Goal: Communication & Community: Answer question/provide support

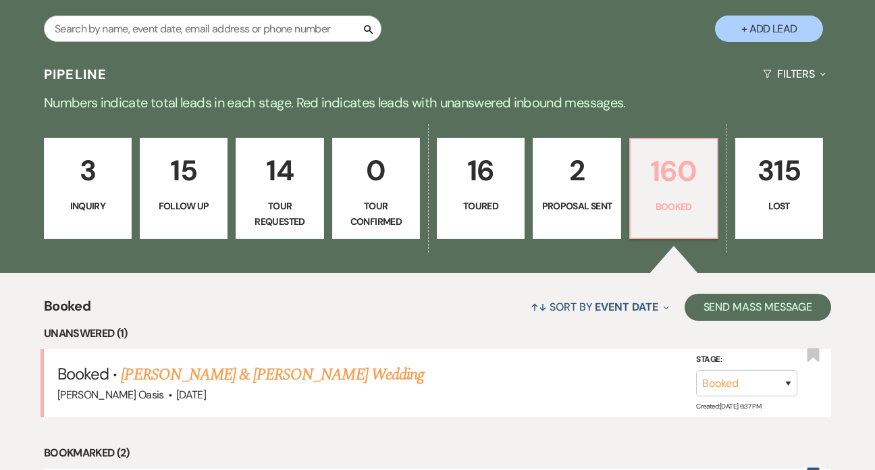
scroll to position [254, 0]
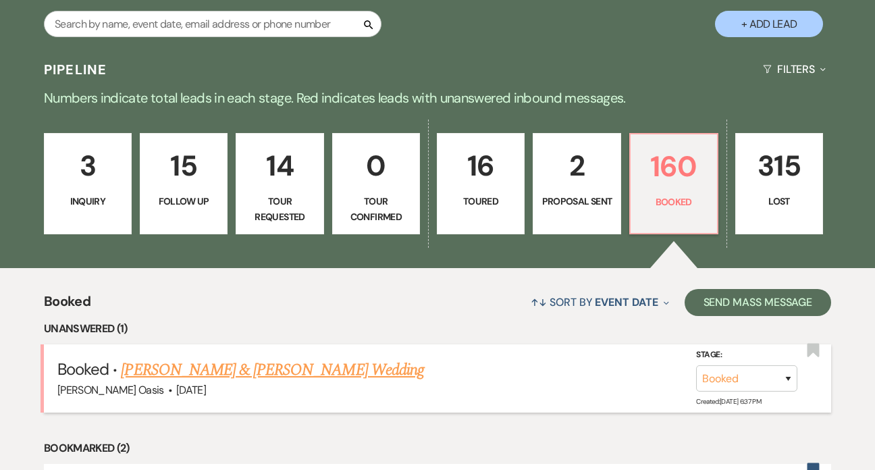
click at [221, 358] on link "[PERSON_NAME] & [PERSON_NAME] Wedding" at bounding box center [272, 370] width 302 height 24
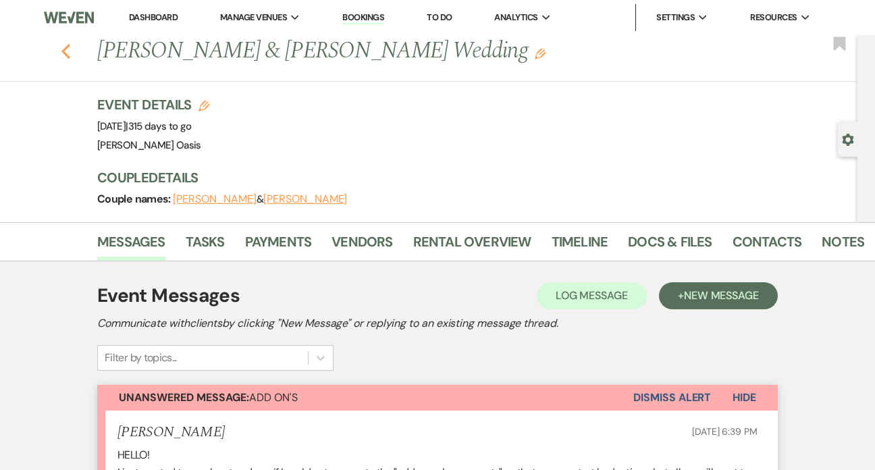
click at [65, 55] on icon "Previous" at bounding box center [66, 51] width 10 height 16
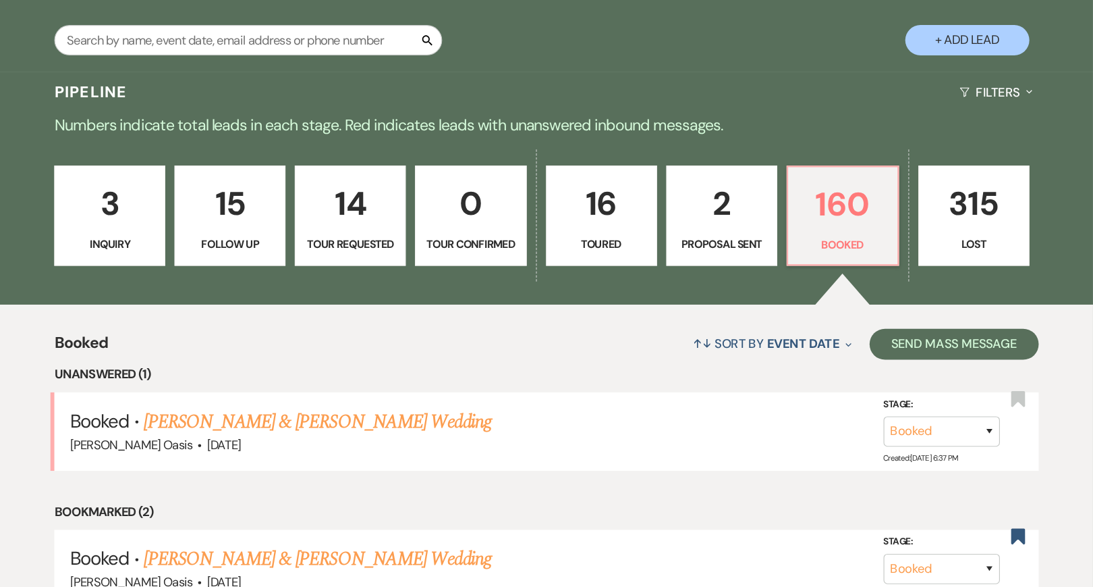
scroll to position [254, 0]
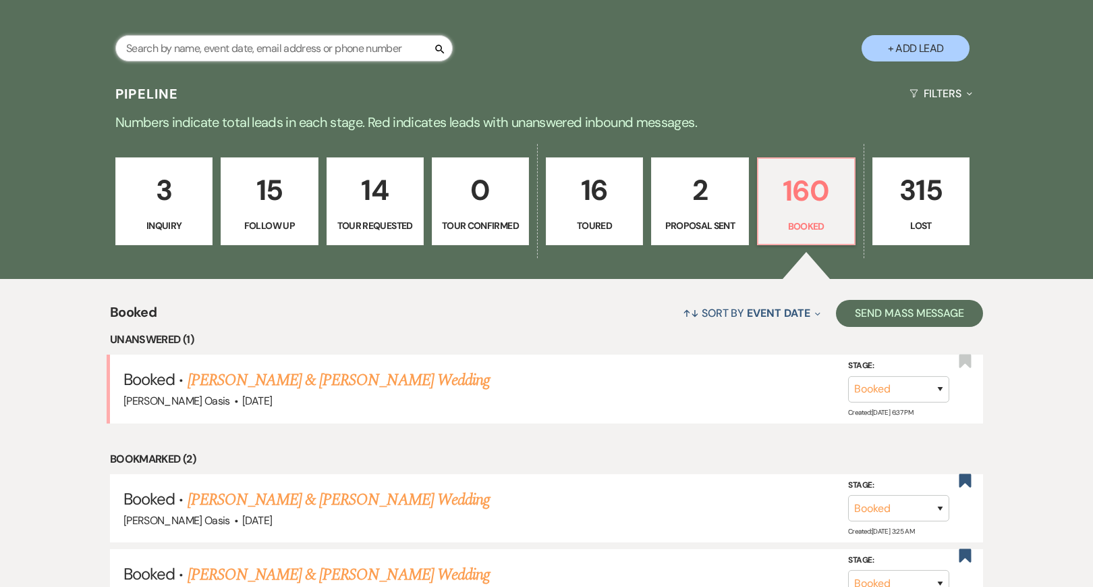
click at [327, 52] on input "text" at bounding box center [283, 48] width 337 height 26
type input "madd"
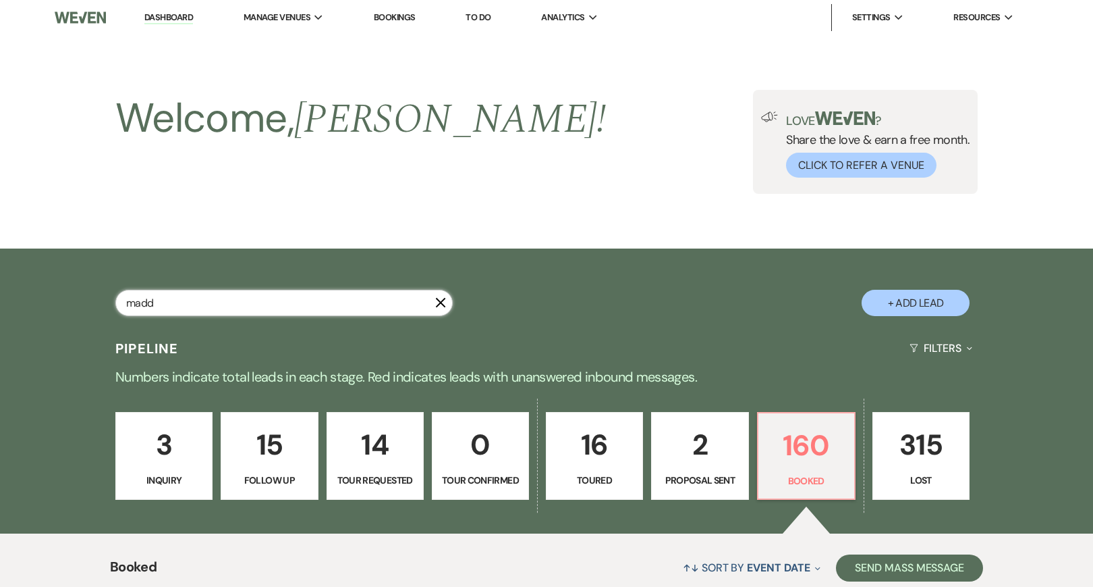
select select "8"
select select "6"
select select "9"
select select "8"
select select "6"
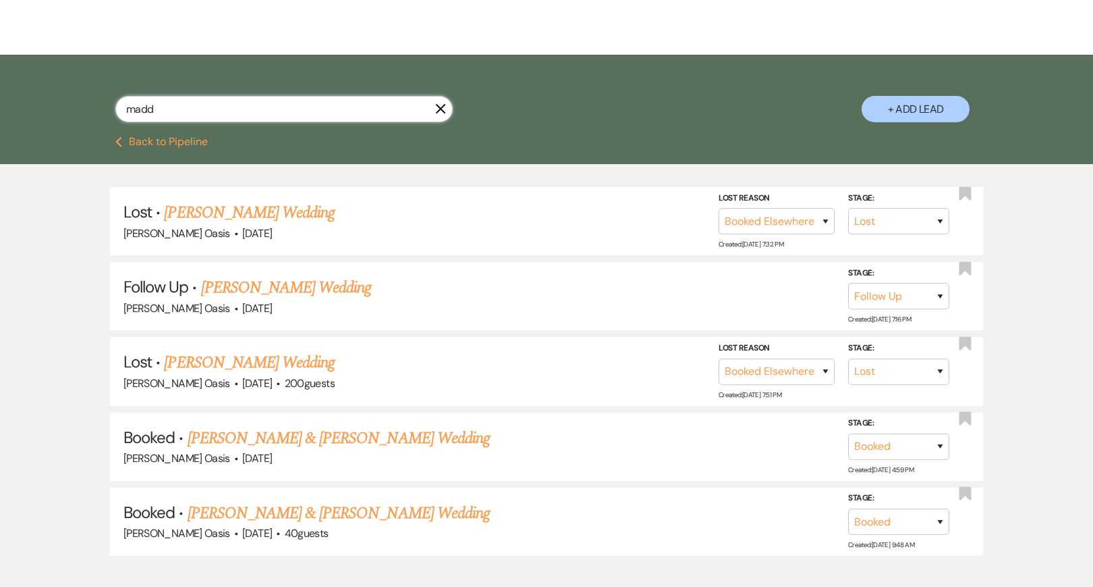
scroll to position [200, 0]
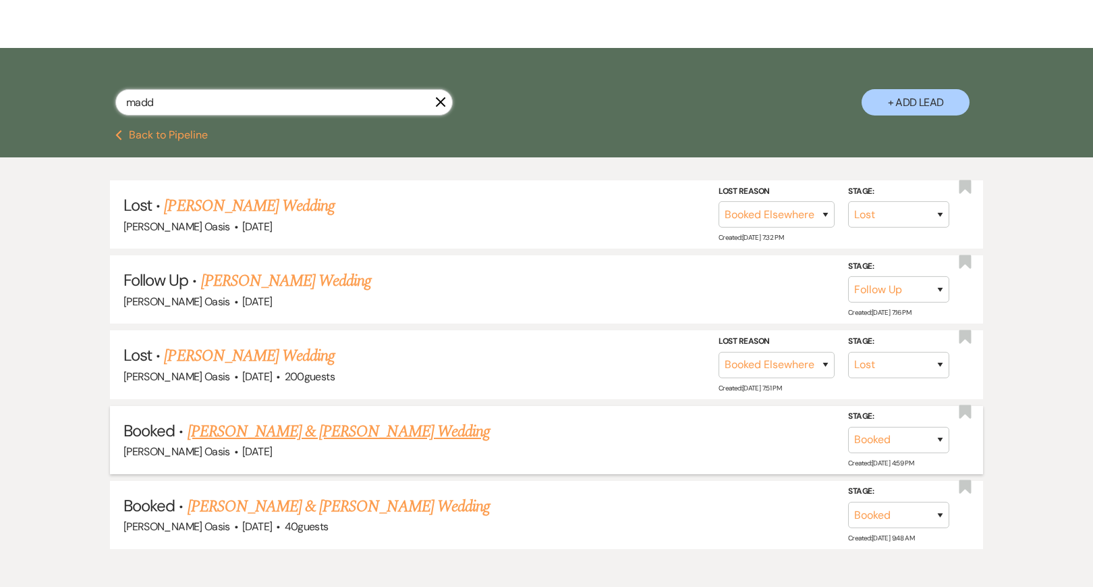
type input "madd"
click at [396, 431] on link "[PERSON_NAME] & [PERSON_NAME] Wedding" at bounding box center [339, 431] width 302 height 24
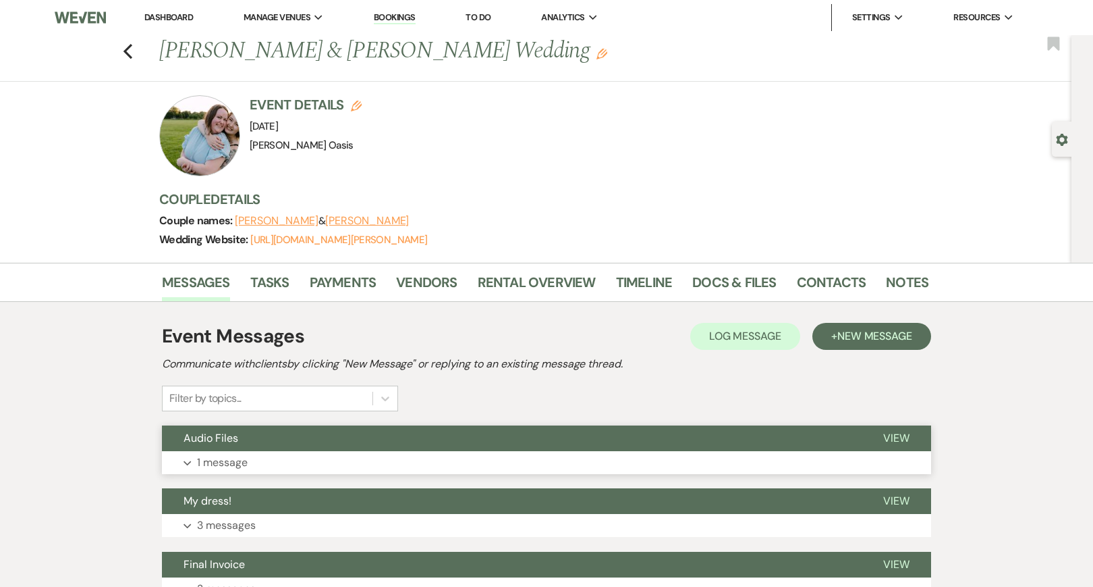
click at [423, 441] on button "Audio Files" at bounding box center [512, 438] width 700 height 26
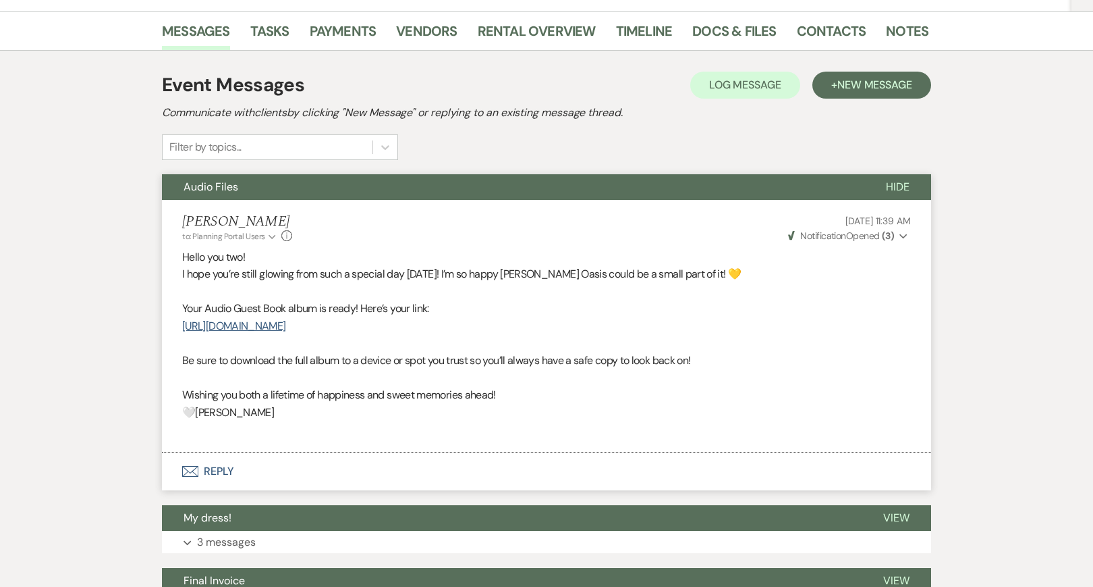
click at [423, 458] on button "Envelope Reply" at bounding box center [546, 471] width 769 height 38
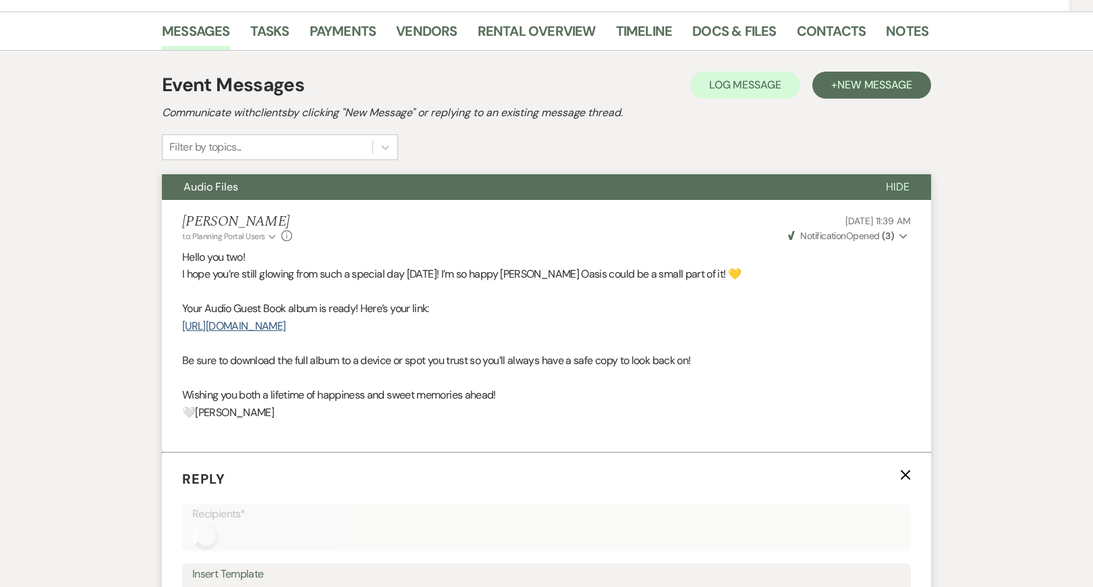
scroll to position [545, 0]
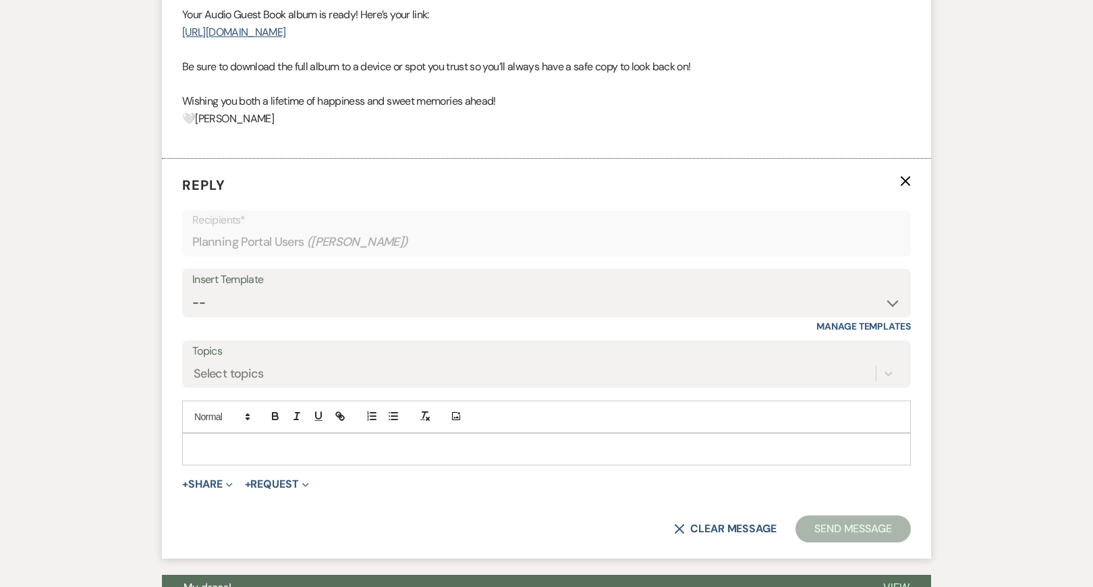
click at [435, 448] on div at bounding box center [547, 448] width 728 height 31
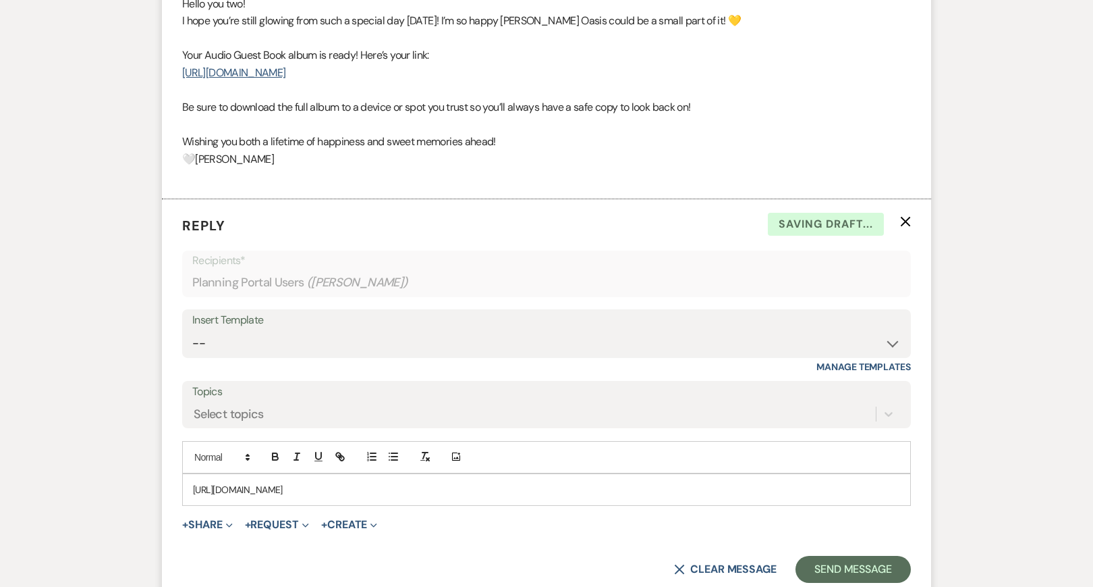
scroll to position [504, 0]
drag, startPoint x: 608, startPoint y: 489, endPoint x: 229, endPoint y: 477, distance: 379.6
click at [229, 469] on div "https://drive.google.com/drive/folders/1YbJyIMLwxFDzsnOqkZoFi8a0L4f7Dz8Z?usp=sh…" at bounding box center [547, 490] width 728 height 31
click at [344, 456] on icon "button" at bounding box center [342, 458] width 5 height 5
type input "https://drive.google.com/drive/folders/1YbJyIMLwxFDzsnOqkZoFi8a0L4f7Dz8Z?usp=sh…"
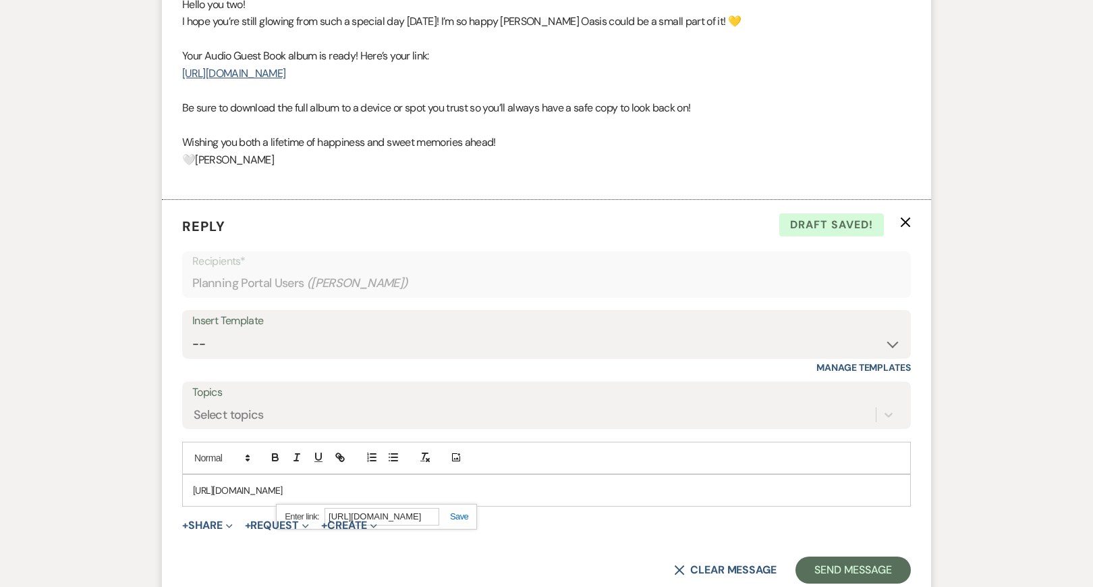
click at [468, 469] on link at bounding box center [453, 516] width 29 height 10
click at [634, 469] on div "https://drive.google.com/drive/folders/1YbJyIMLwxFDzsnOqkZoFi8a0L4f7Dz8Z?usp=sh…" at bounding box center [547, 490] width 728 height 31
click at [234, 469] on div "https://drive.google.com/drive/folders/1YbJyIMLwxFDzsnOqkZoFi8a0L4f7Dz8Z?usp=sh…" at bounding box center [547, 490] width 728 height 31
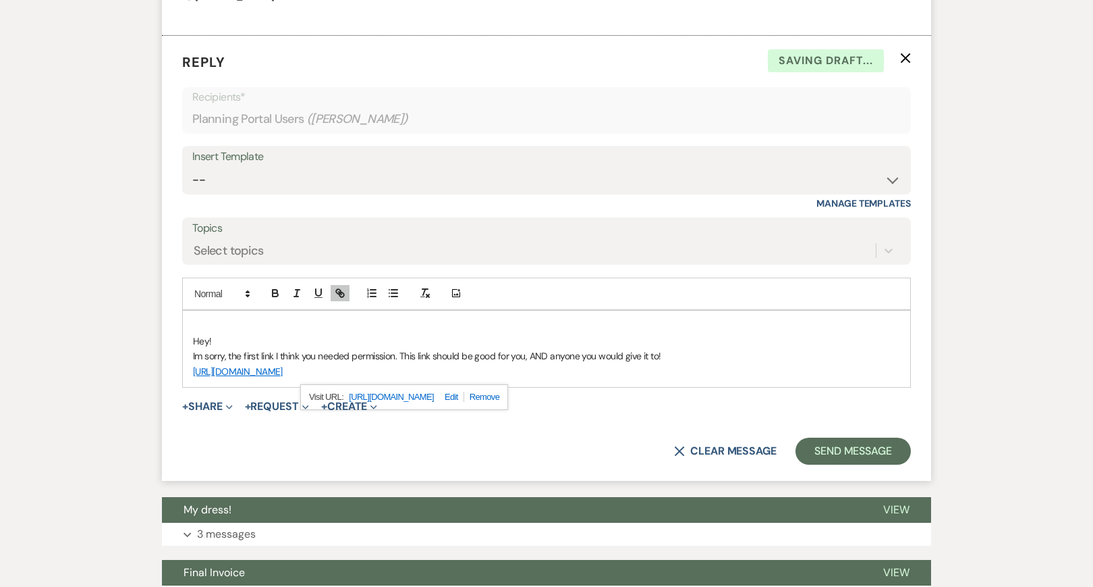
scroll to position [730, 0]
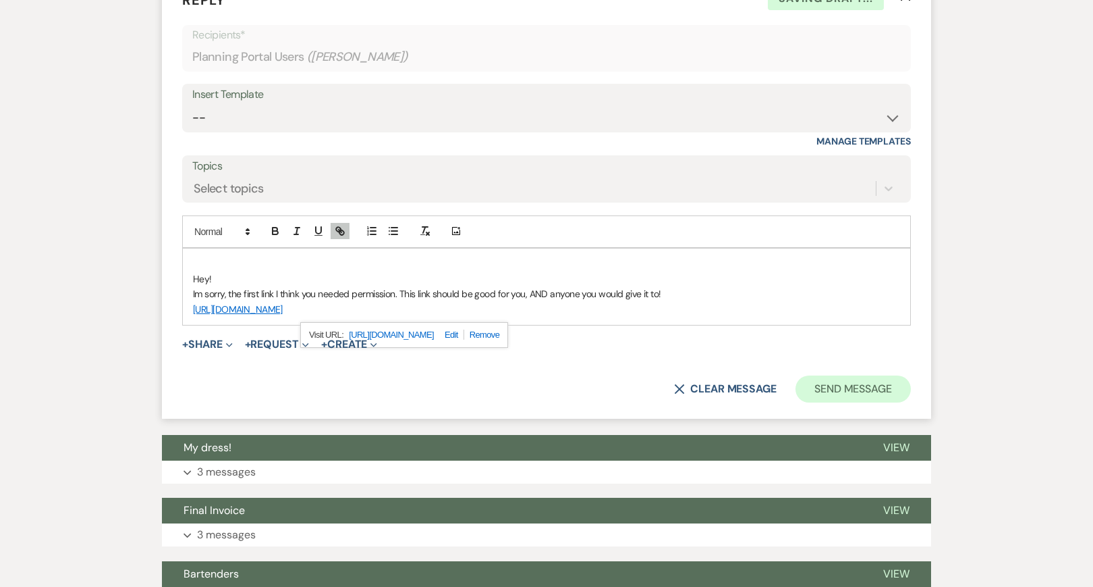
click at [796, 375] on button "Send Message" at bounding box center [853, 388] width 115 height 27
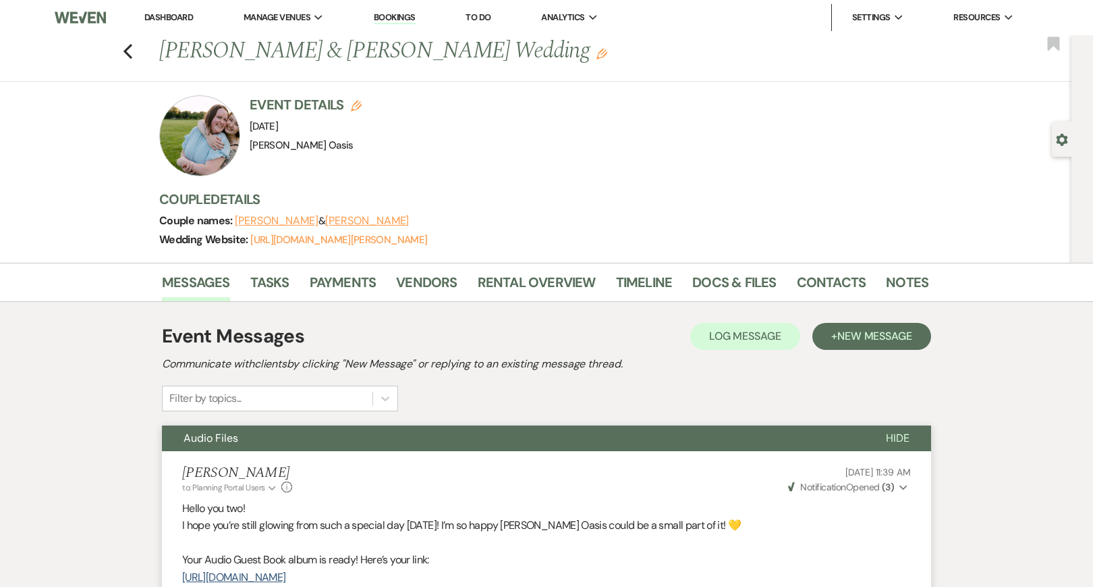
scroll to position [0, 0]
click at [133, 57] on icon "Previous" at bounding box center [128, 51] width 10 height 16
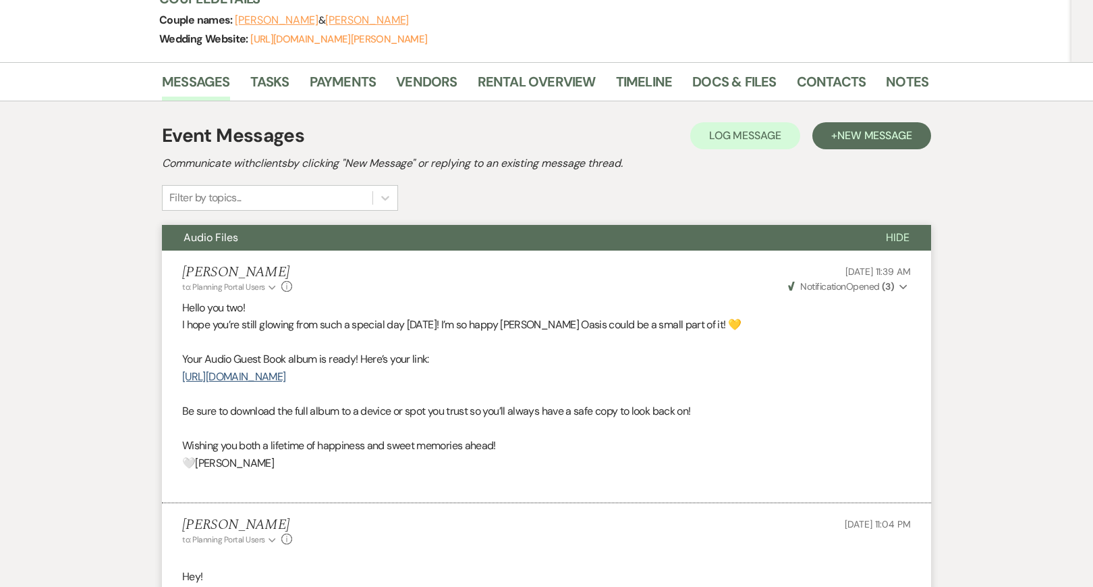
select select "8"
select select "6"
select select "9"
select select "8"
select select "6"
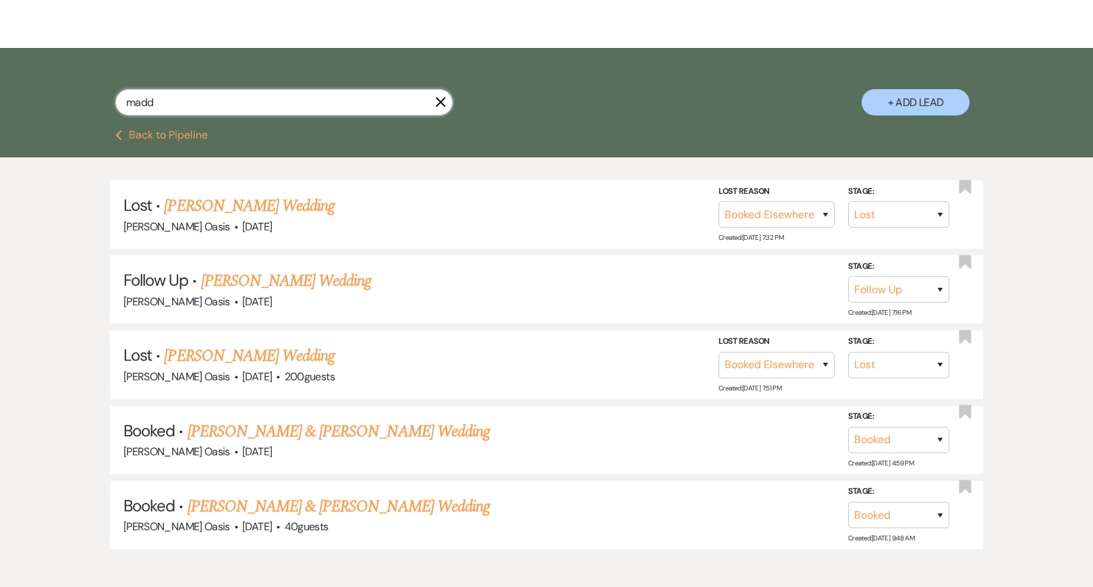
drag, startPoint x: 186, startPoint y: 110, endPoint x: 36, endPoint y: 100, distance: 150.2
click at [61, 101] on div "madd X + Add Lead" at bounding box center [547, 91] width 972 height 72
type input "hann"
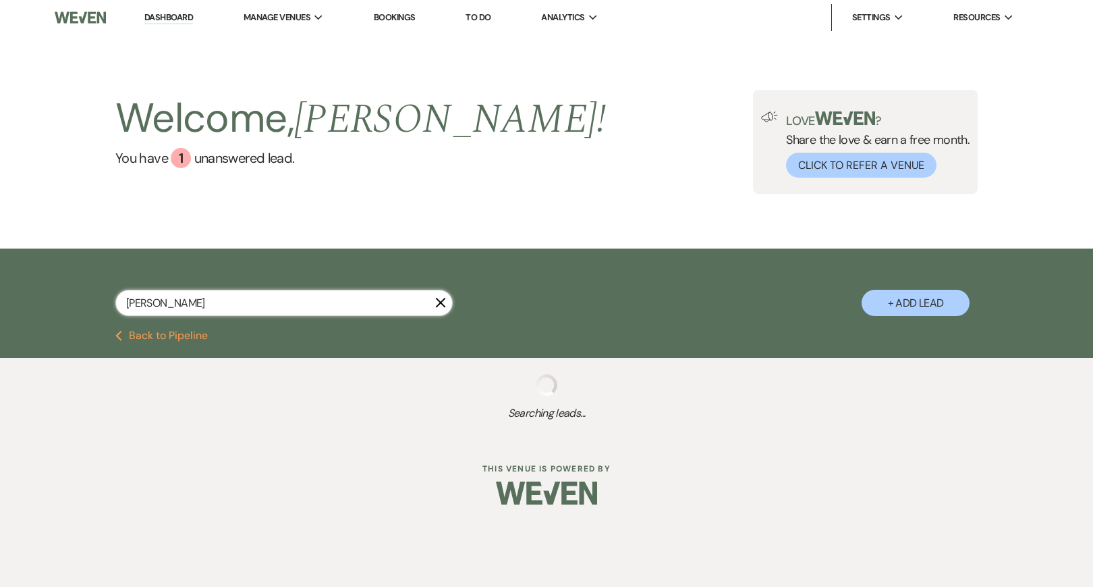
select select "8"
select select "1"
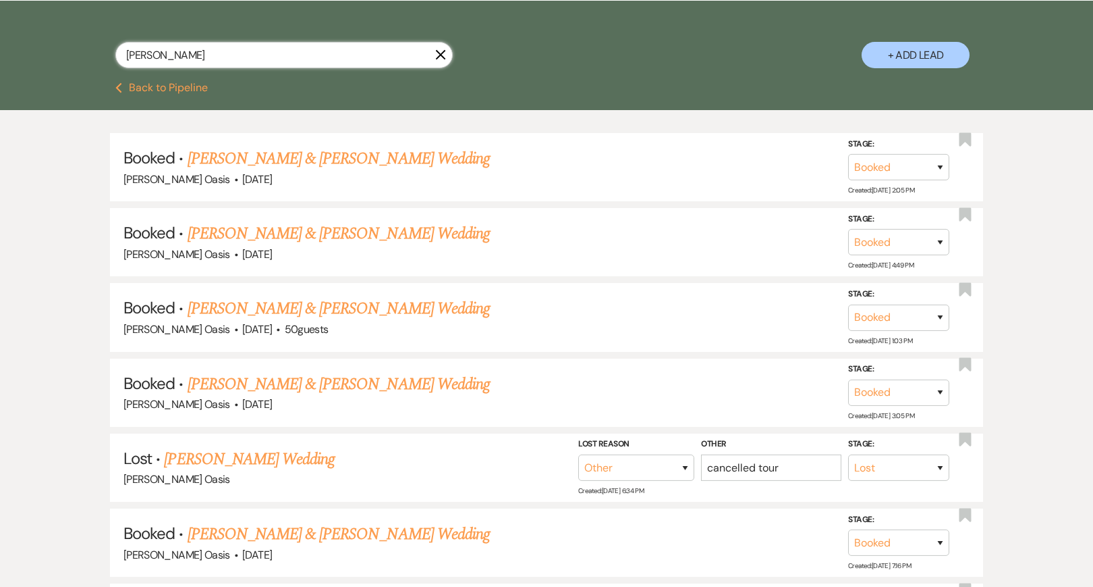
scroll to position [246, 0]
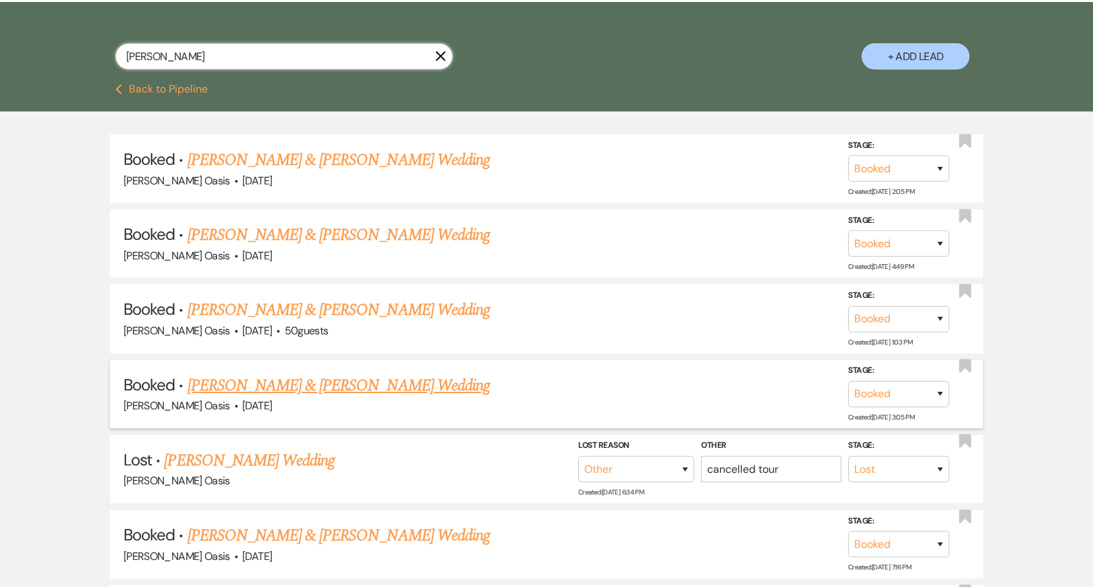
type input "hann"
click at [298, 381] on link "[PERSON_NAME] & [PERSON_NAME] Wedding" at bounding box center [339, 385] width 302 height 24
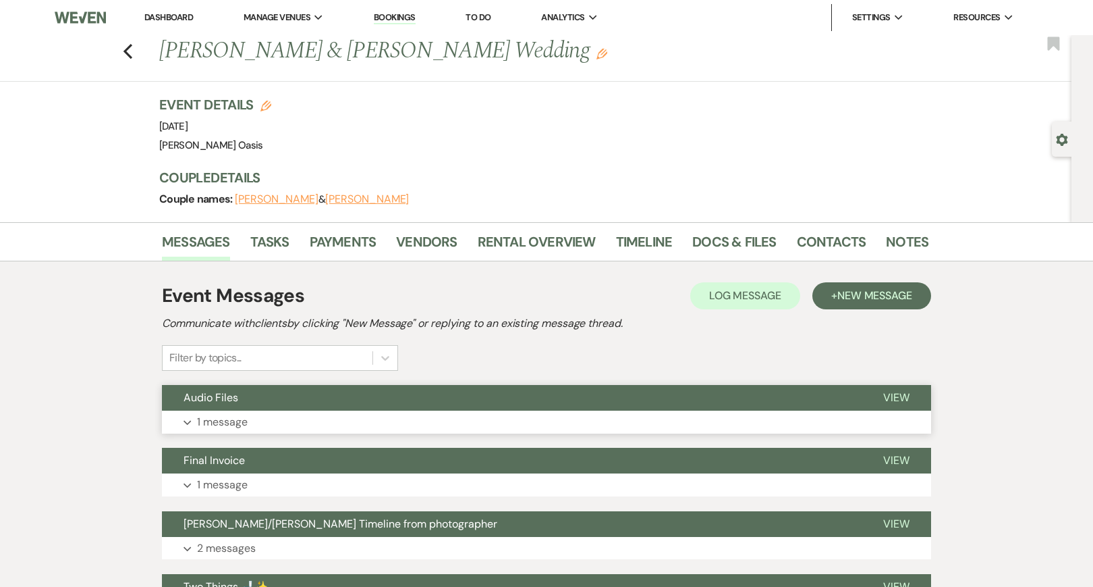
click at [364, 400] on button "Audio Files" at bounding box center [512, 398] width 700 height 26
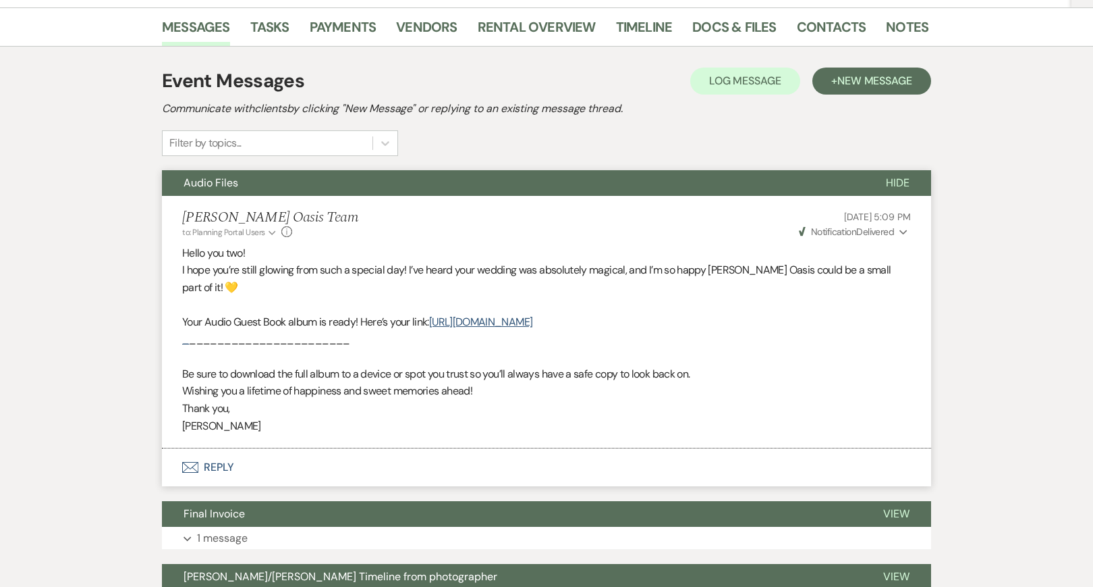
scroll to position [275, 0]
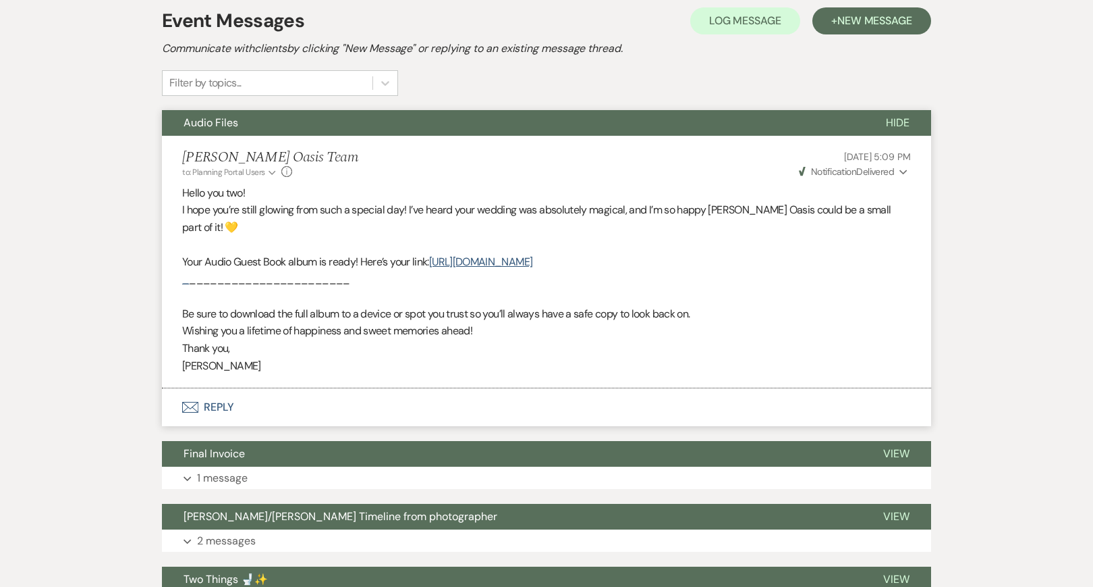
click at [503, 415] on button "Envelope Reply" at bounding box center [546, 407] width 769 height 38
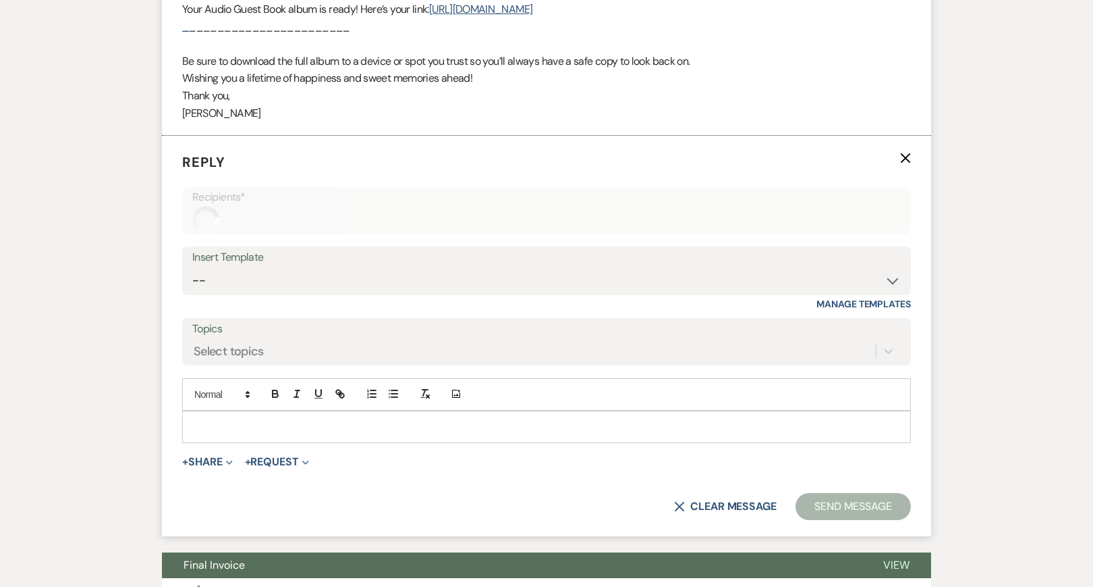
scroll to position [581, 0]
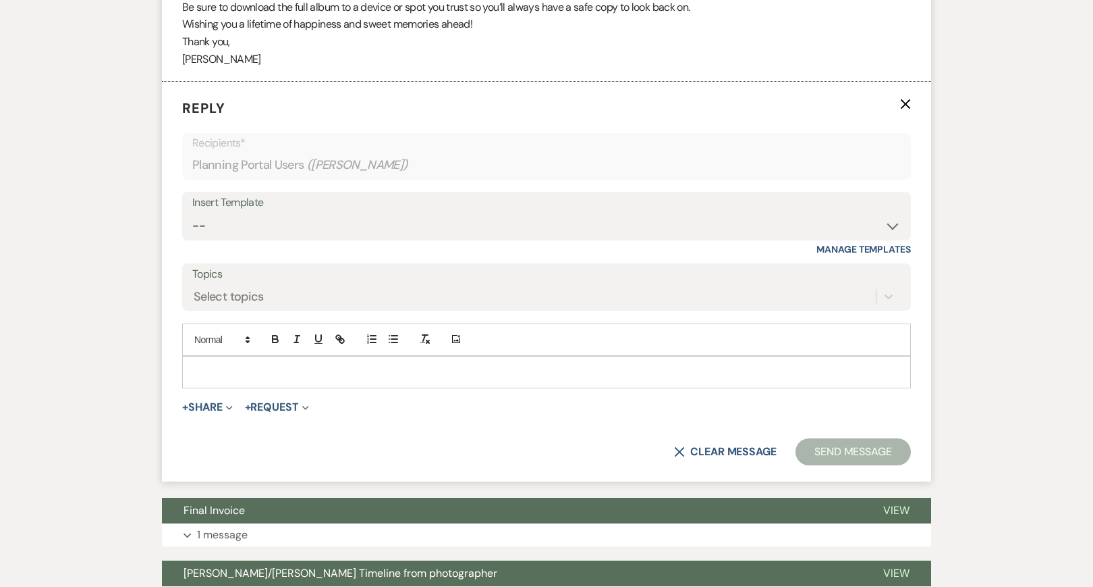
click at [486, 373] on div at bounding box center [547, 371] width 728 height 31
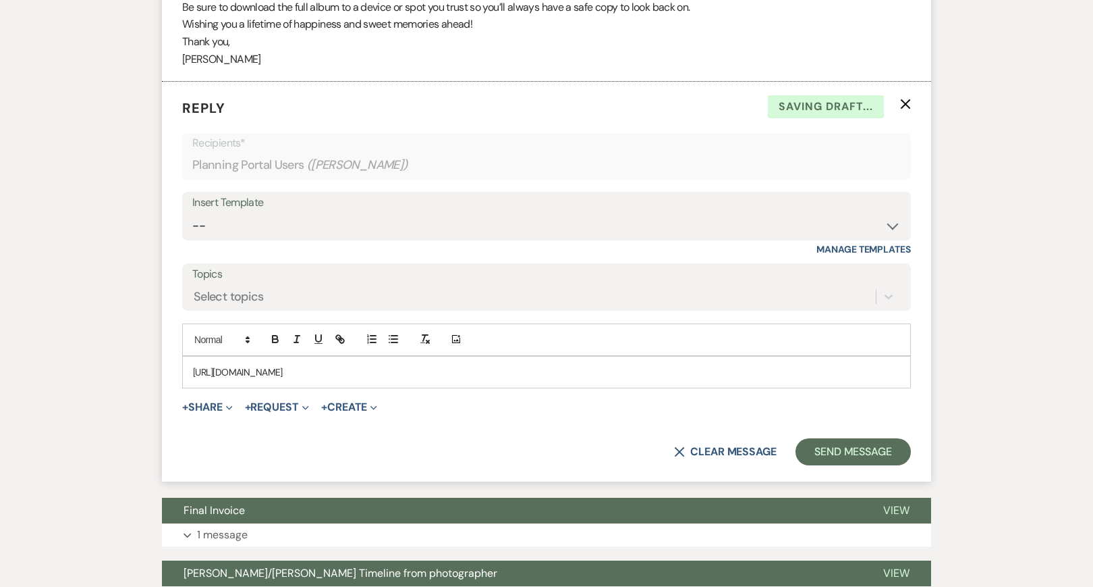
drag, startPoint x: 568, startPoint y: 379, endPoint x: 140, endPoint y: 371, distance: 428.7
click at [140, 371] on div "Messages Tasks Payments Vendors Rental Overview Timeline Docs & Files Contacts …" at bounding box center [546, 387] width 1093 height 1492
click at [346, 345] on icon "button" at bounding box center [340, 339] width 12 height 12
type input "https://drive.google.com/drive/folders/1RZave9W1hlZZUbVx8LpYXoi-qQPyLXmc?usp=sh…"
click at [471, 403] on link at bounding box center [456, 398] width 29 height 10
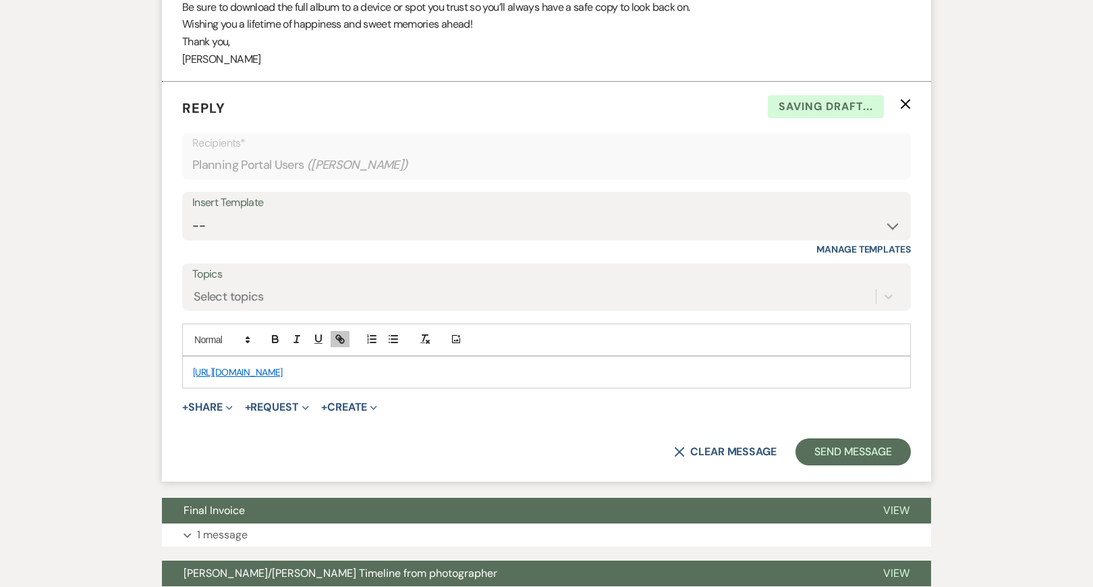
click at [632, 373] on p "https://drive.google.com/drive/folders/1RZave9W1hlZZUbVx8LpYXoi-qQPyLXmc?usp=sh…" at bounding box center [546, 371] width 707 height 15
click at [628, 379] on p "https://drive.google.com/drive/folders/1RZave9W1hlZZUbVx8LpYXoi-qQPyLXmc?usp=sh…" at bounding box center [546, 371] width 707 height 15
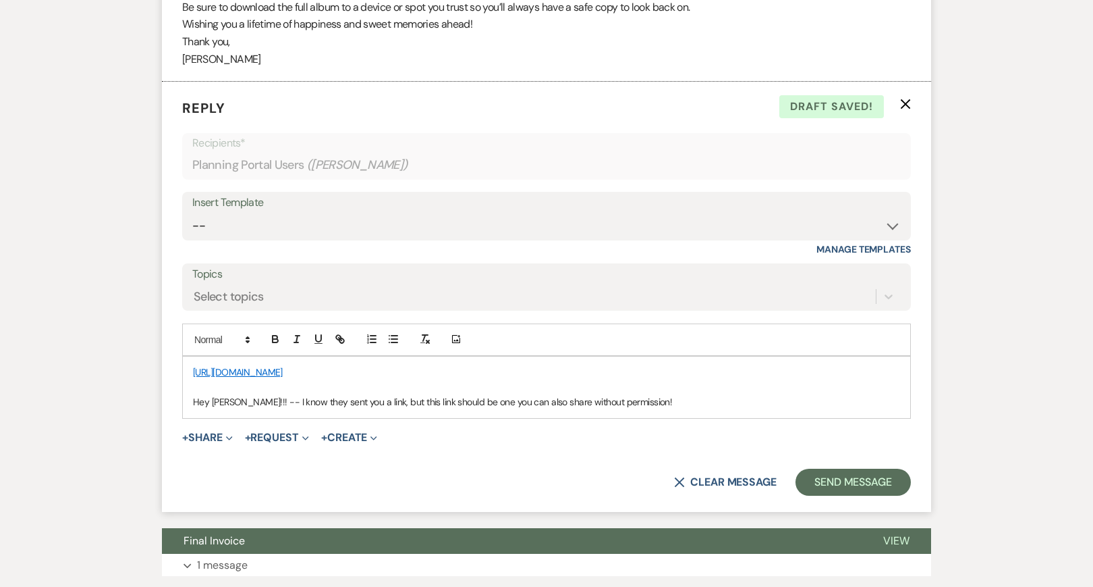
drag, startPoint x: 459, startPoint y: 409, endPoint x: 506, endPoint y: 410, distance: 47.3
click at [460, 409] on p "Hey Hannah!!! -- I know they sent you a link, but this link should be one you c…" at bounding box center [546, 401] width 707 height 15
click at [658, 409] on p "Hey Hannah!!! -- I know they sent you a link, but this link is different and sh…" at bounding box center [546, 401] width 707 height 15
click at [796, 469] on button "Send Message" at bounding box center [853, 481] width 115 height 27
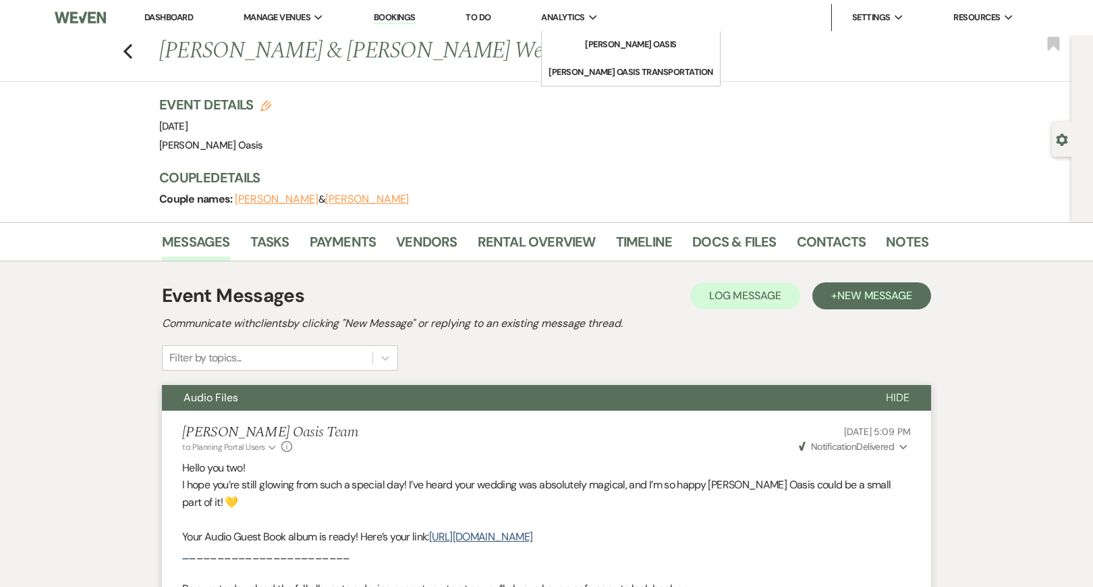
scroll to position [0, 0]
click at [133, 47] on icon "Previous" at bounding box center [128, 51] width 10 height 16
select select "8"
select select "1"
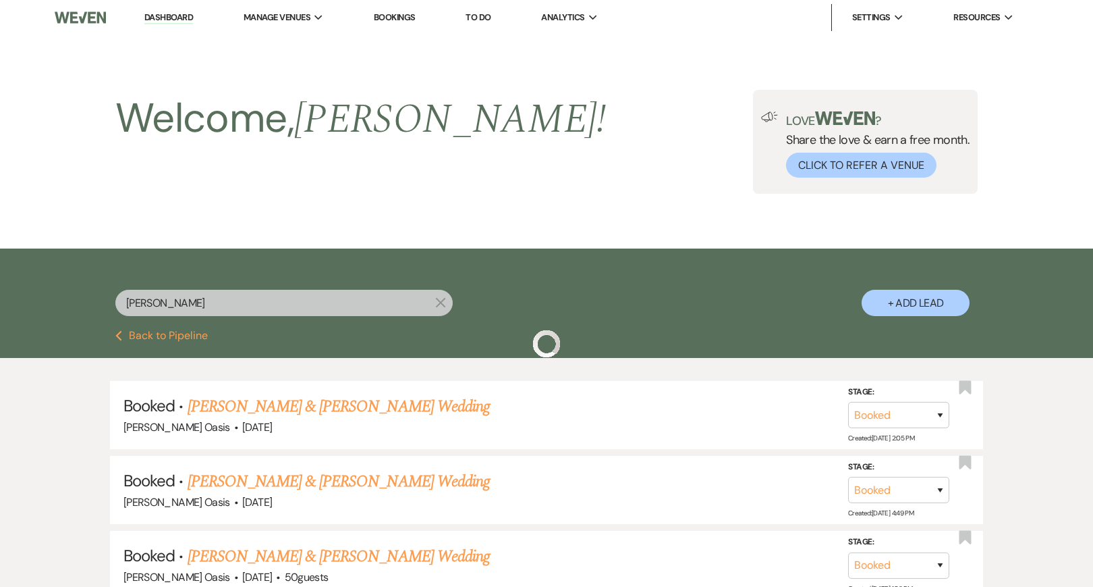
scroll to position [246, 0]
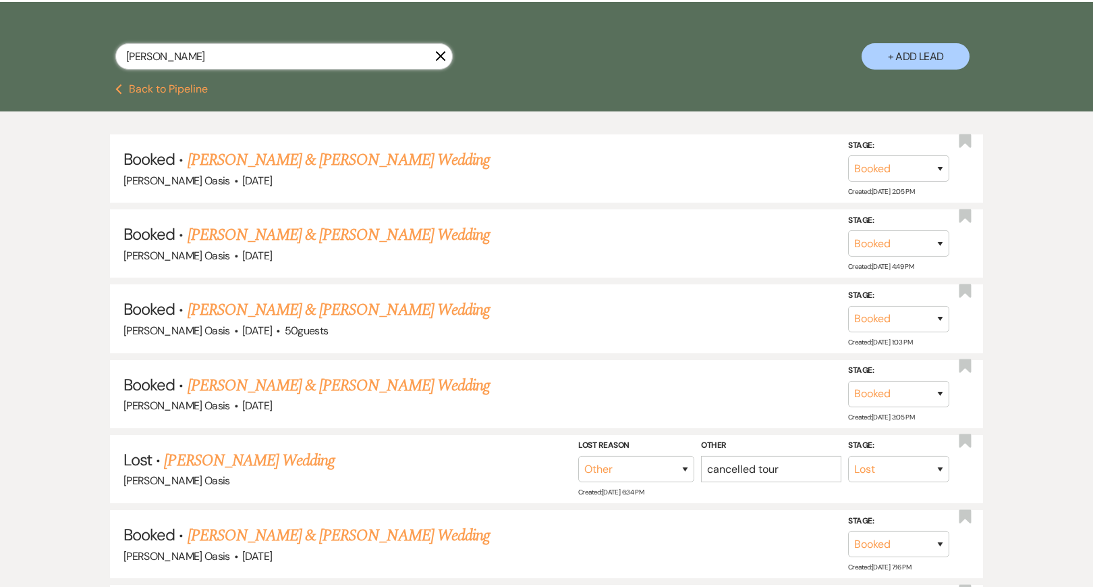
click at [207, 70] on input "hann" at bounding box center [283, 56] width 337 height 26
drag, startPoint x: 207, startPoint y: 72, endPoint x: 45, endPoint y: 59, distance: 162.5
click at [61, 59] on div "hann X + Add Lead" at bounding box center [547, 45] width 972 height 72
type input "avery"
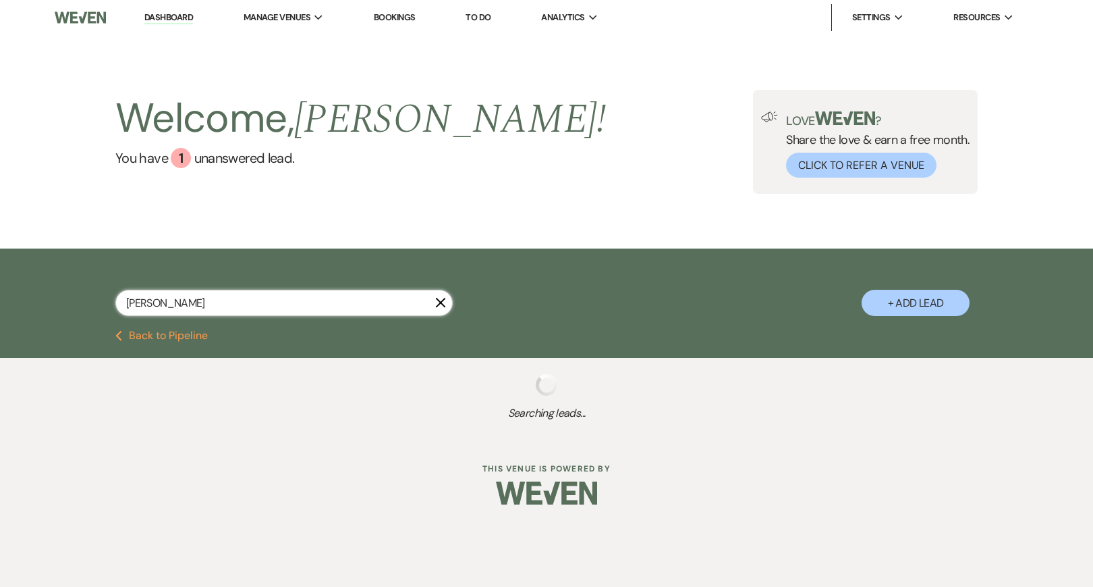
select select "5"
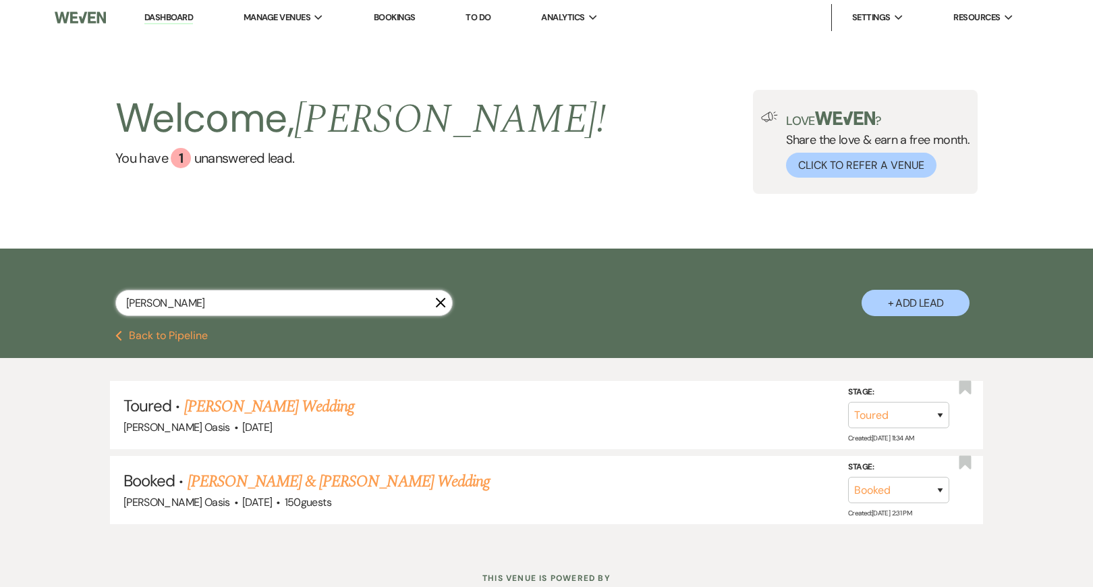
type input "Avery"
drag, startPoint x: 80, startPoint y: 99, endPoint x: 320, endPoint y: 483, distance: 453.1
click at [320, 469] on link "[PERSON_NAME] & [PERSON_NAME] Wedding" at bounding box center [339, 481] width 302 height 24
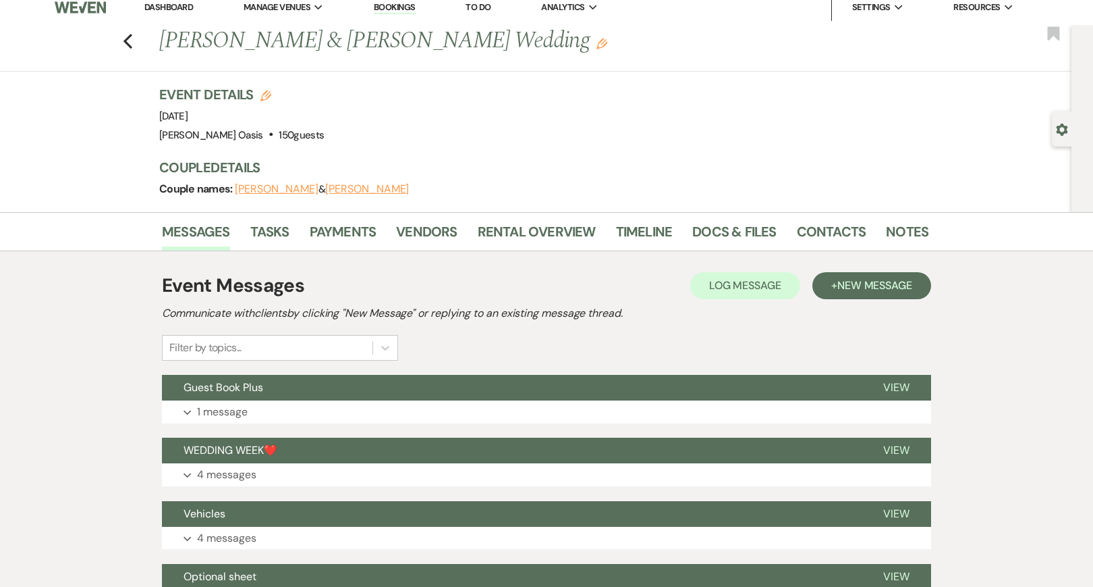
scroll to position [11, 0]
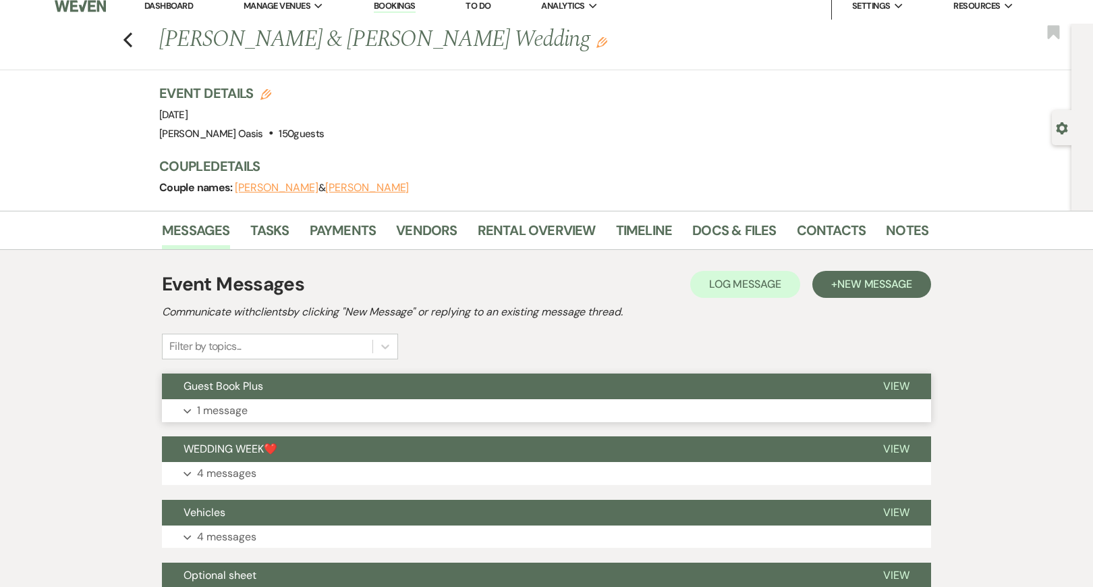
click at [322, 414] on button "Expand 1 message" at bounding box center [546, 410] width 769 height 23
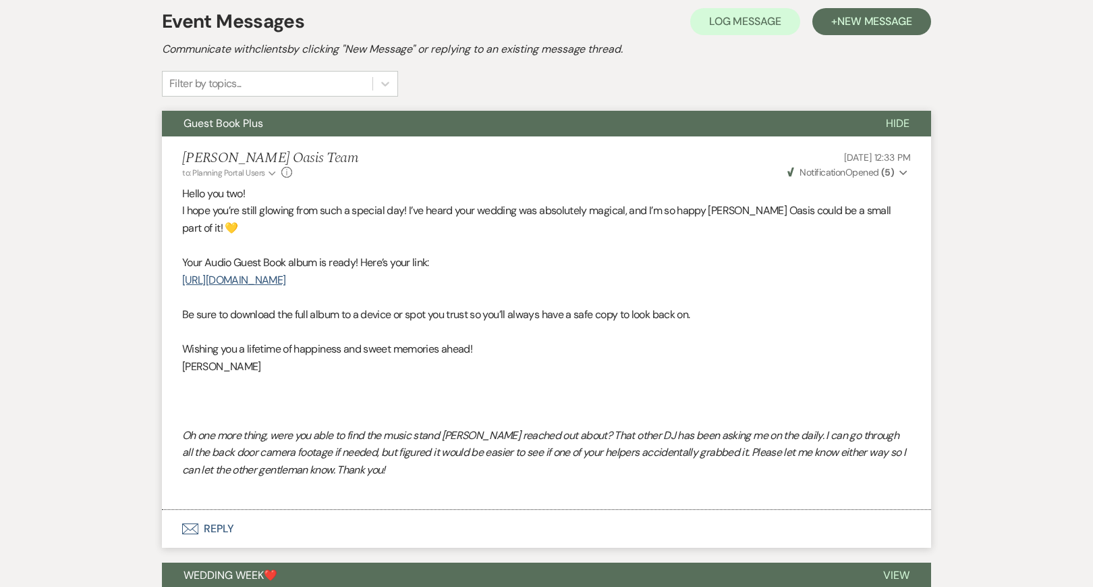
scroll to position [280, 0]
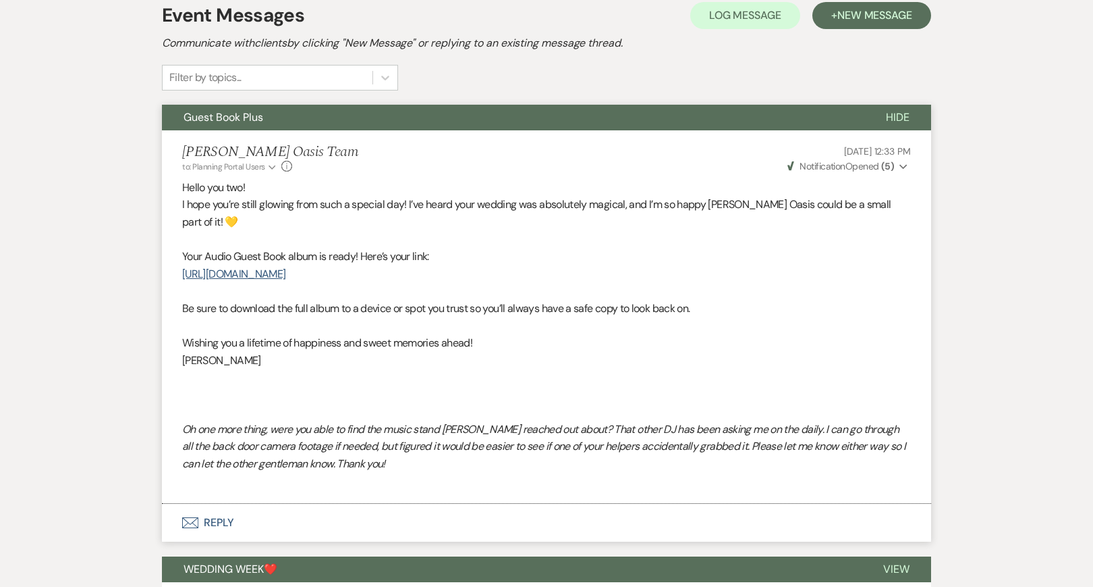
click at [345, 469] on button "Envelope Reply" at bounding box center [546, 523] width 769 height 38
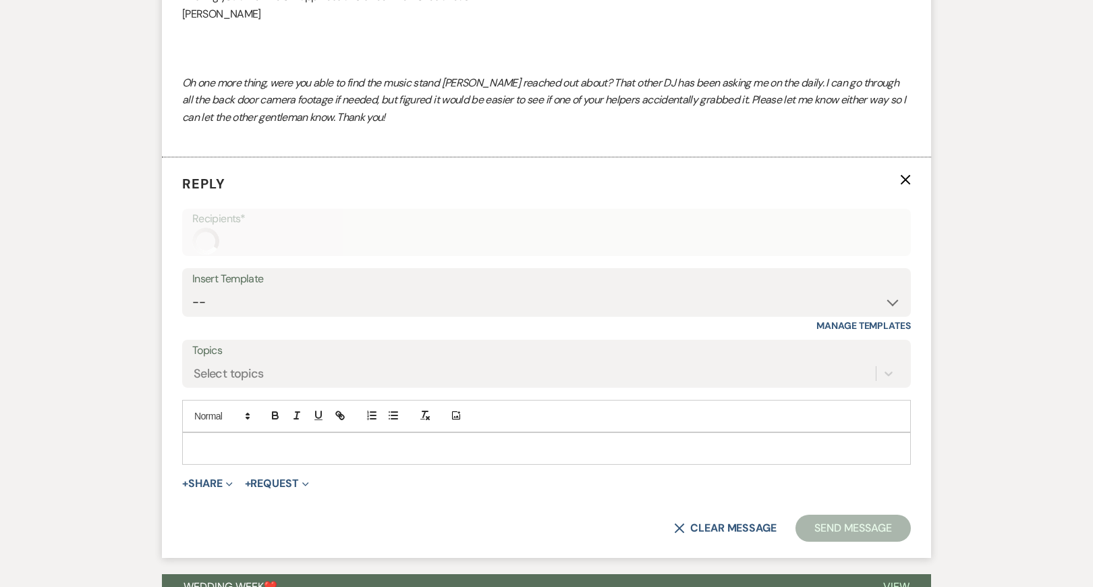
scroll to position [682, 0]
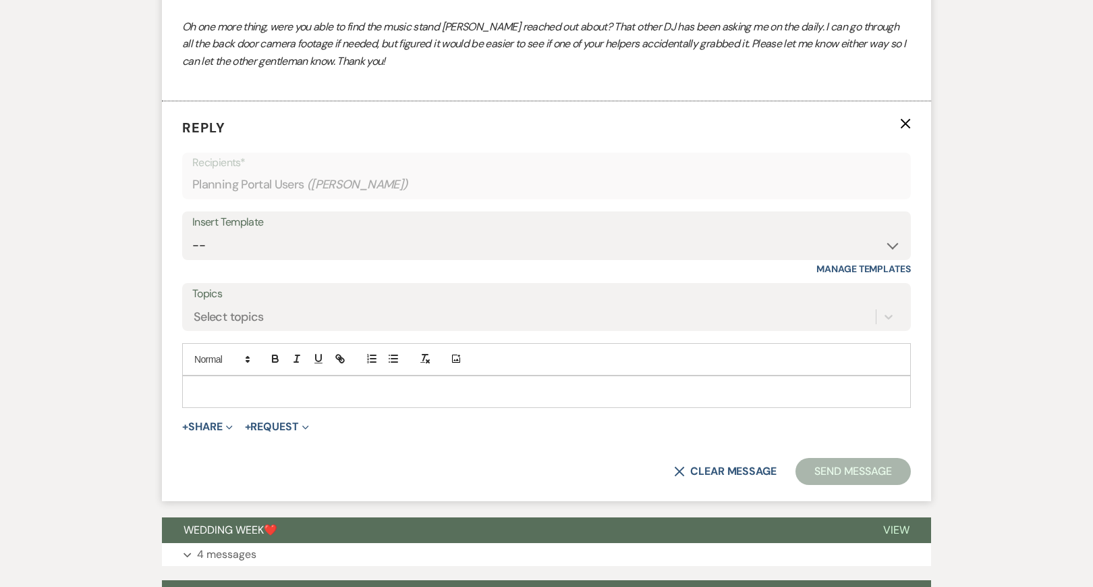
click at [349, 385] on p at bounding box center [546, 391] width 707 height 15
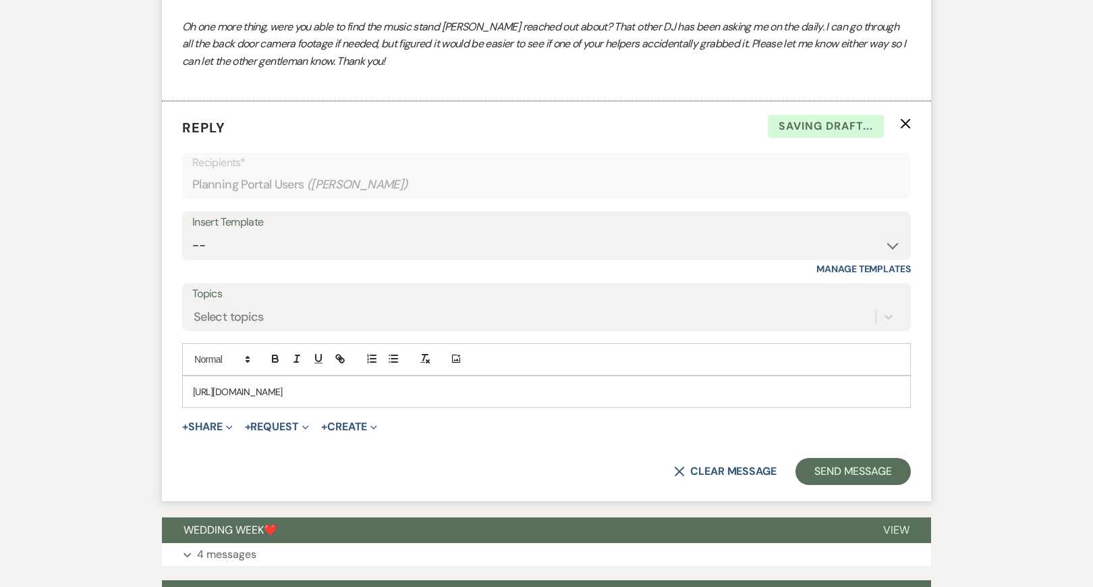
drag, startPoint x: 638, startPoint y: 383, endPoint x: 190, endPoint y: 369, distance: 447.7
click at [341, 354] on icon "button" at bounding box center [338, 356] width 5 height 5
type input "https://drive.google.com/drive/folders/1IoFeuoncfKtCT9cclwX8CtbU4XKE0j5-?usp=sh…"
click at [467, 412] on link at bounding box center [452, 417] width 29 height 10
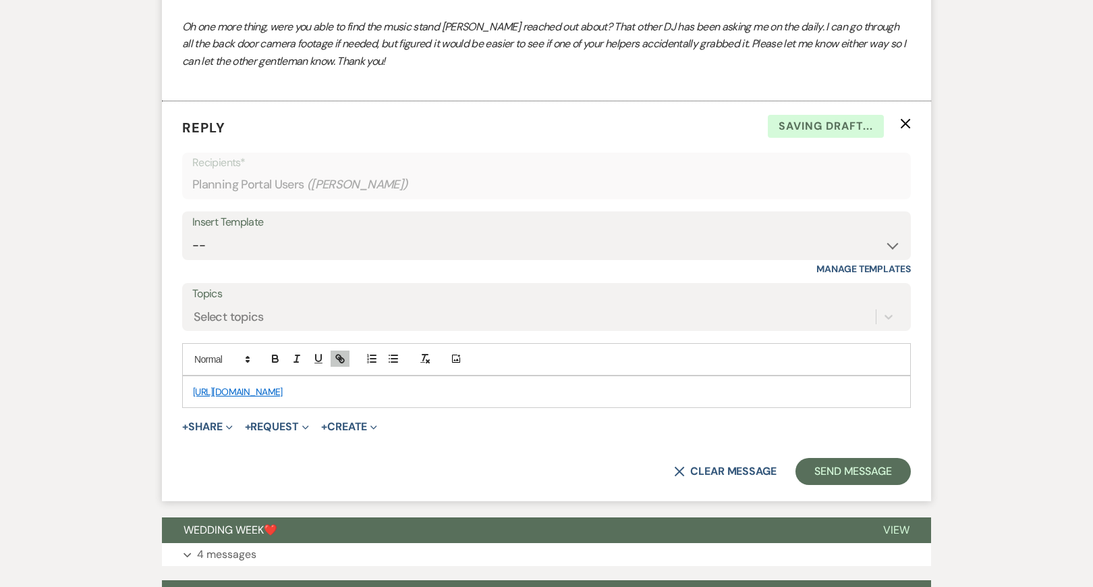
click at [603, 385] on p "https://drive.google.com/drive/folders/1IoFeuoncfKtCT9cclwX8CtbU4XKE0j5-?usp=sh…" at bounding box center [546, 391] width 707 height 15
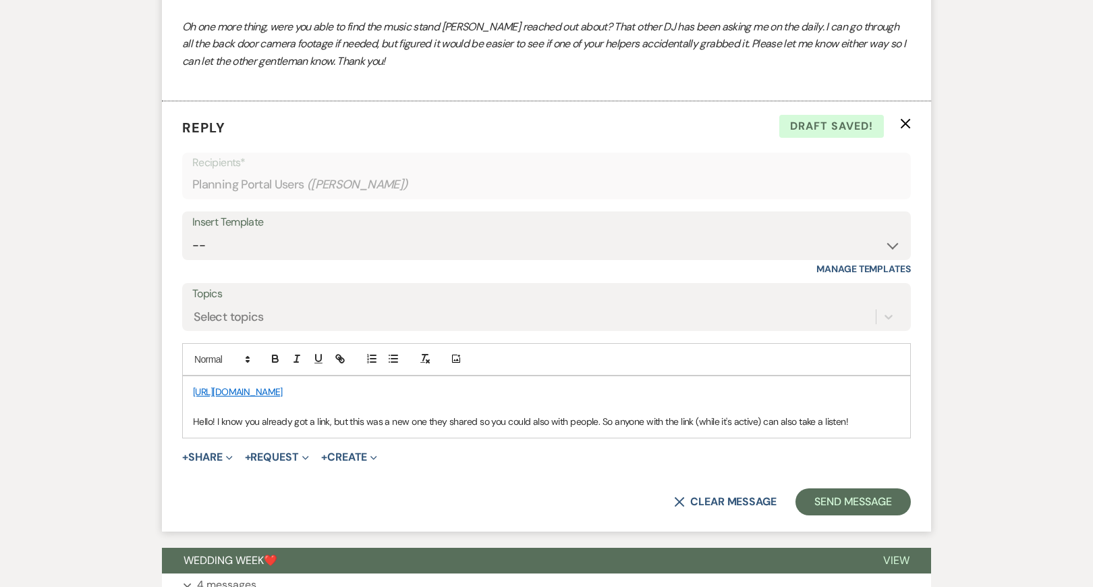
click at [261, 414] on p "Hello! I know you already got a link, but this was a new one they shared so you…" at bounding box center [546, 421] width 707 height 15
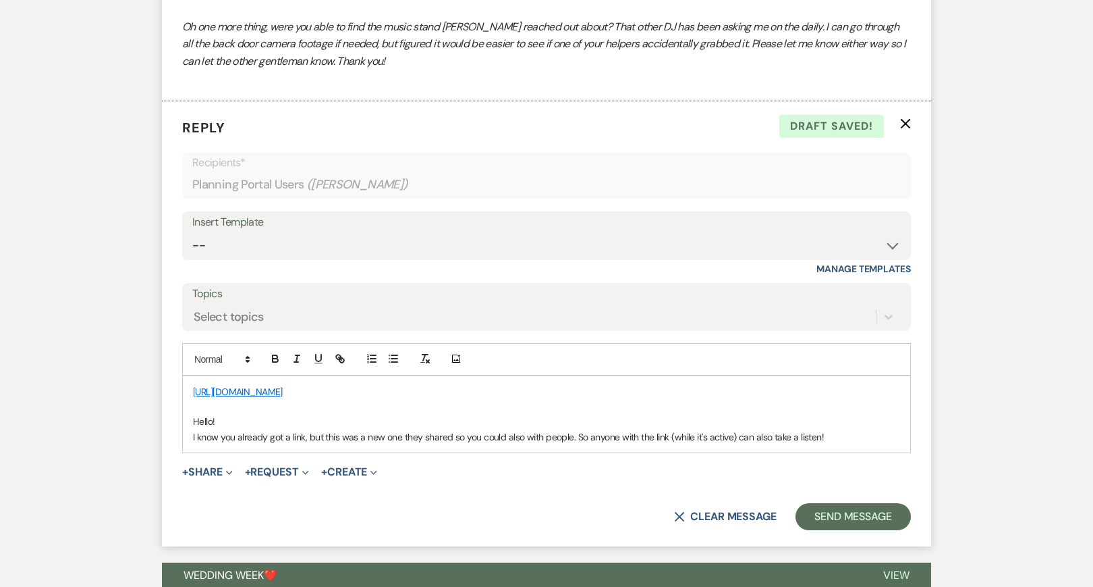
click at [508, 429] on p "I know you already got a link, but this was a new one they shared so you could …" at bounding box center [546, 436] width 707 height 15
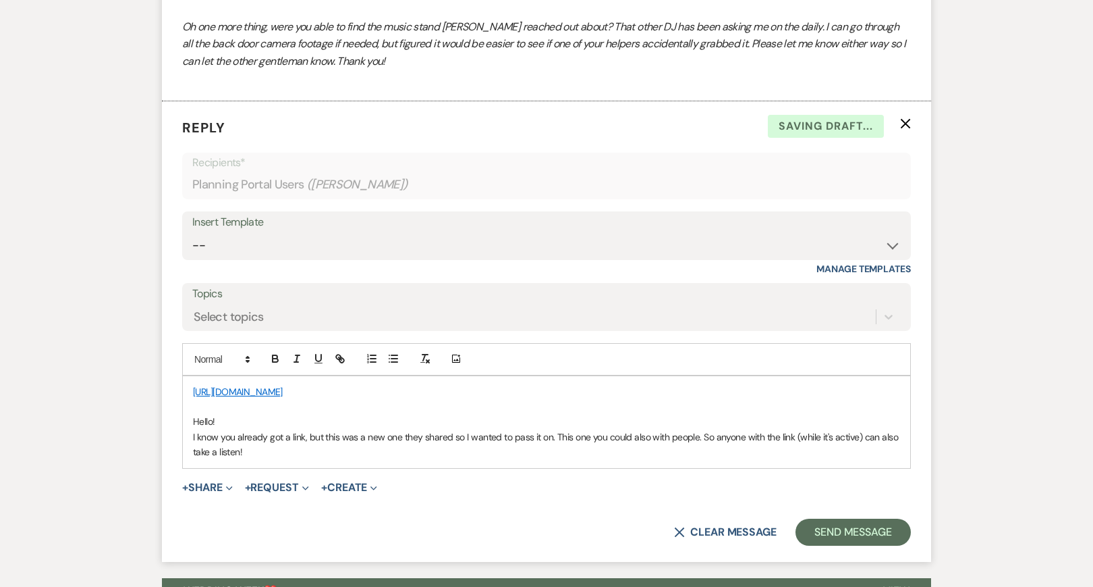
click at [650, 429] on p "I know you already got a link, but this was a new one they shared so I wanted t…" at bounding box center [546, 444] width 707 height 30
drag, startPoint x: 730, startPoint y: 427, endPoint x: 601, endPoint y: 426, distance: 128.3
click at [601, 429] on p "I know you already got a link, but this was a new one they shared so I wanted t…" at bounding box center [546, 444] width 707 height 30
click at [446, 440] on p "I know you already got a link, but this was a new one they shared so I wanted t…" at bounding box center [546, 444] width 707 height 30
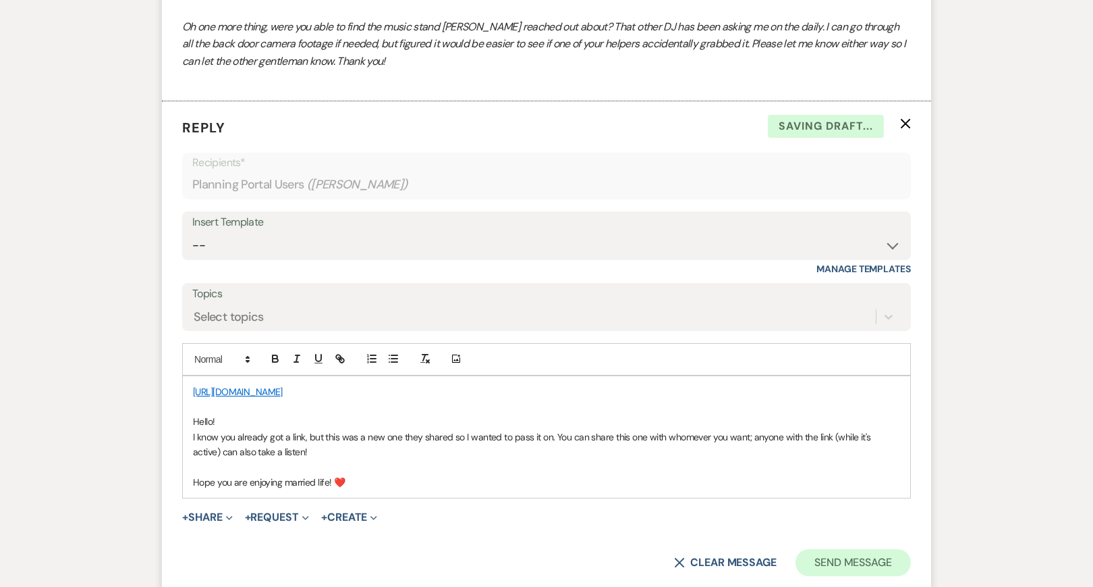
click at [828, 469] on button "Send Message" at bounding box center [853, 562] width 115 height 27
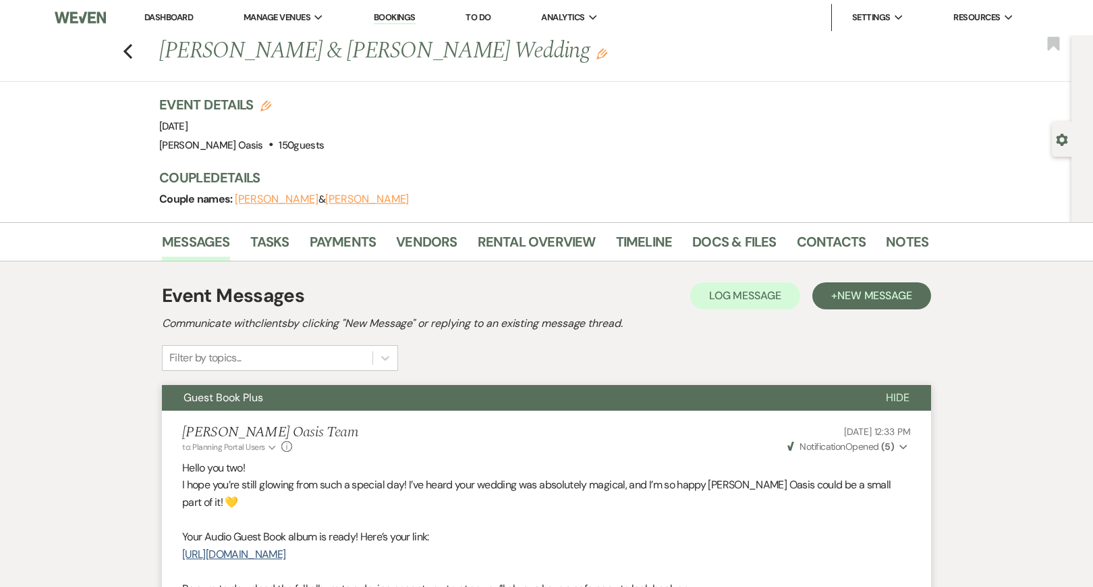
scroll to position [0, 0]
